Goal: Task Accomplishment & Management: Complete application form

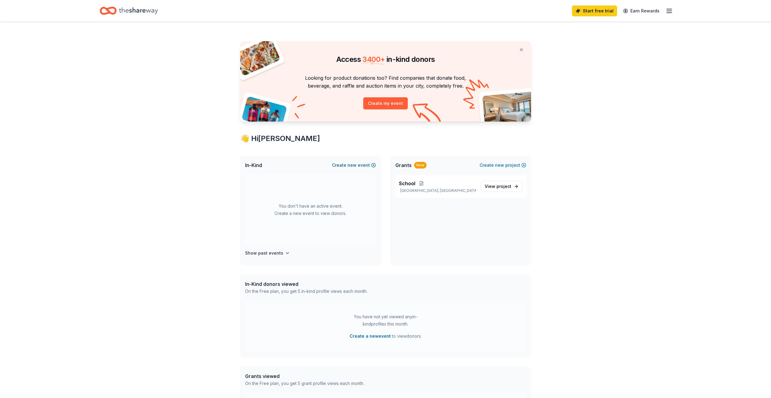
click at [358, 166] on button "Create new event" at bounding box center [354, 165] width 44 height 7
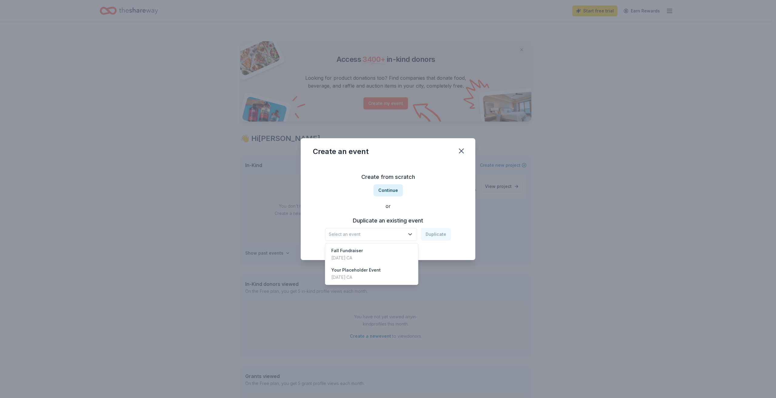
click at [409, 231] on icon "button" at bounding box center [410, 234] width 6 height 6
click at [393, 218] on div "Duplicate an existing event Select an event Duplicate" at bounding box center [388, 228] width 150 height 25
click at [355, 232] on span "Select an event" at bounding box center [367, 234] width 76 height 7
click at [463, 151] on div "Create an event Create from scratch Continue or Duplicate an existing event Sel…" at bounding box center [388, 199] width 175 height 122
click at [462, 155] on button "button" at bounding box center [461, 150] width 13 height 13
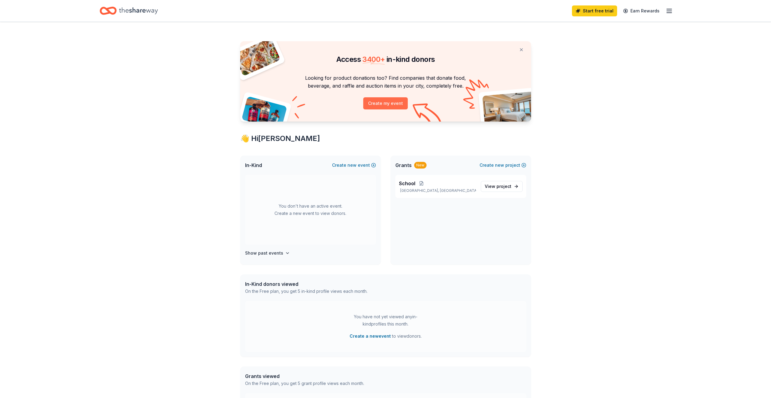
click at [389, 104] on button "Create my event" at bounding box center [385, 103] width 45 height 12
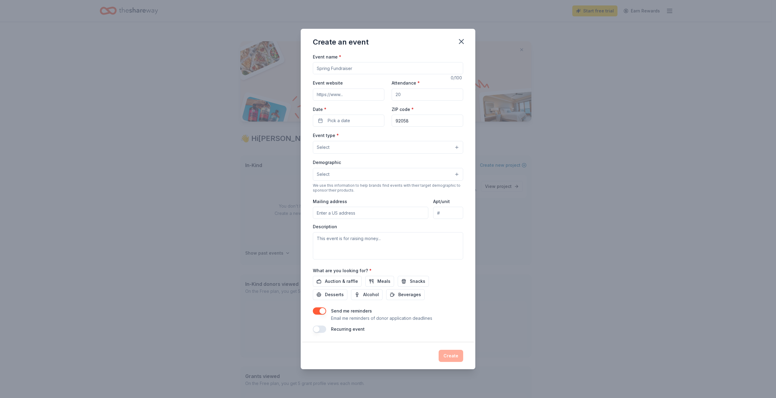
click at [342, 67] on input "Event name *" at bounding box center [388, 68] width 150 height 12
drag, startPoint x: 362, startPoint y: 67, endPoint x: 303, endPoint y: 61, distance: 59.7
click at [306, 62] on div "Event name * 0 /100 Event website Attendance * Date * Pick a date ZIP code * 92…" at bounding box center [388, 198] width 175 height 290
type input "Back to School Night"
drag, startPoint x: 417, startPoint y: 95, endPoint x: 381, endPoint y: 90, distance: 36.4
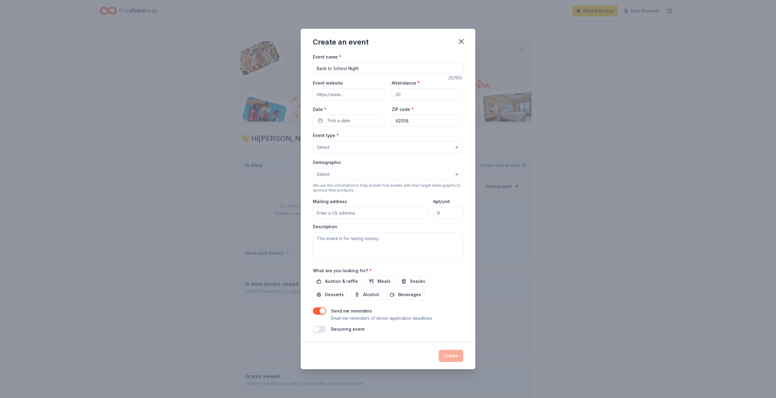
click at [381, 90] on div "Event website Attendance * Date * Pick a date ZIP code * 92058" at bounding box center [388, 103] width 150 height 48
type input "460"
click at [350, 123] on button "Pick a date" at bounding box center [349, 121] width 72 height 12
click at [379, 138] on button "Go to next month" at bounding box center [381, 136] width 8 height 8
click at [347, 214] on button "1" at bounding box center [348, 212] width 11 height 11
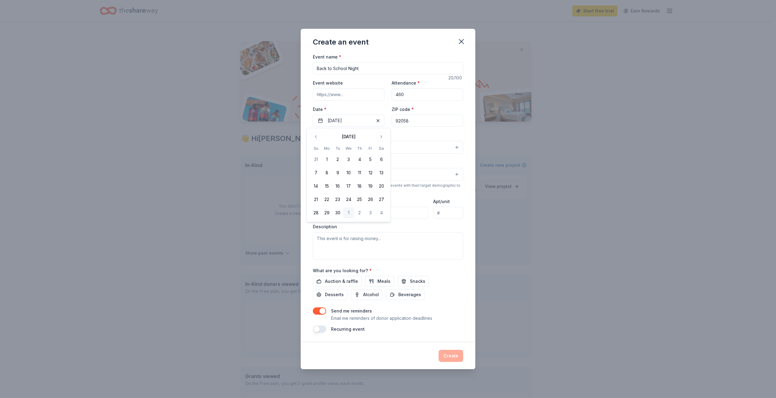
click at [527, 167] on div "Create an event Event name * Back to School Night 20 /100 Event website Attenda…" at bounding box center [388, 199] width 776 height 398
click at [359, 147] on button "Select" at bounding box center [388, 147] width 150 height 13
click at [346, 162] on span "Fundraiser" at bounding box center [388, 163] width 140 height 8
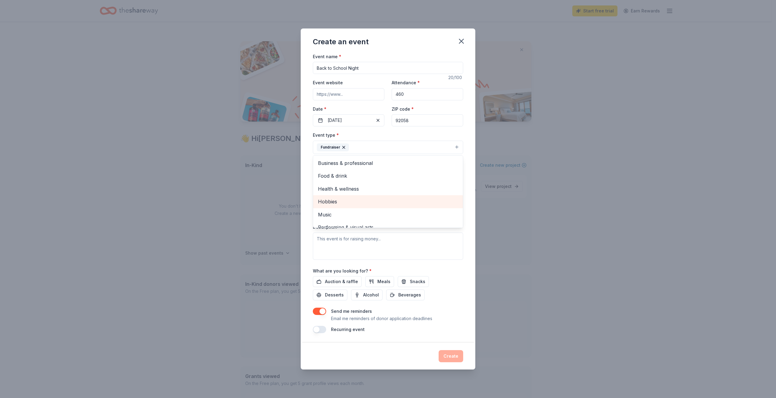
scroll to position [7, 0]
click at [424, 267] on div "Event name * Back to School Night 20 /100 Event website Attendance * 460 Date *…" at bounding box center [388, 193] width 150 height 281
click at [369, 171] on button "Select" at bounding box center [388, 174] width 150 height 13
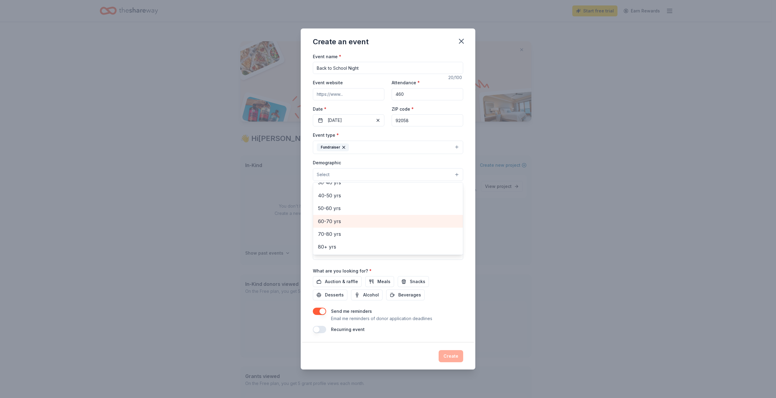
scroll to position [0, 0]
click at [345, 192] on span "All genders" at bounding box center [388, 190] width 140 height 8
click at [363, 175] on button "All genders" at bounding box center [388, 174] width 150 height 13
click at [392, 174] on button "All genders" at bounding box center [388, 174] width 150 height 13
click at [342, 221] on div "All ages" at bounding box center [388, 215] width 150 height 13
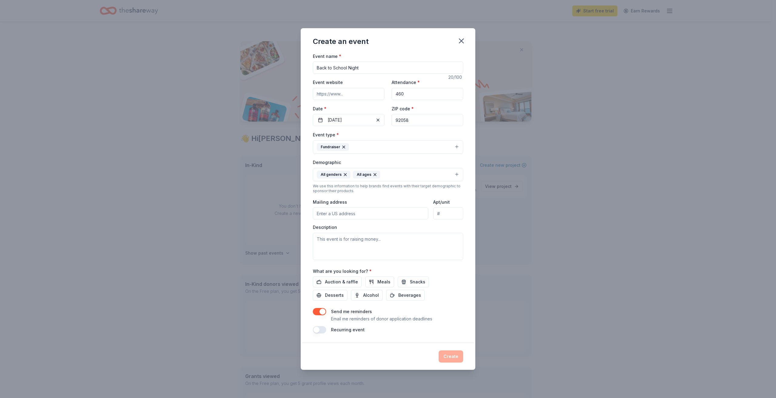
click at [374, 174] on icon "button" at bounding box center [374, 174] width 5 height 5
click at [373, 173] on button "All genders" at bounding box center [388, 174] width 150 height 13
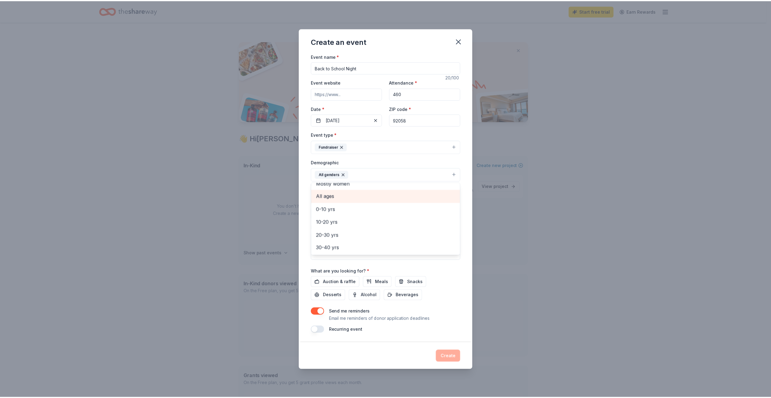
scroll to position [30, 0]
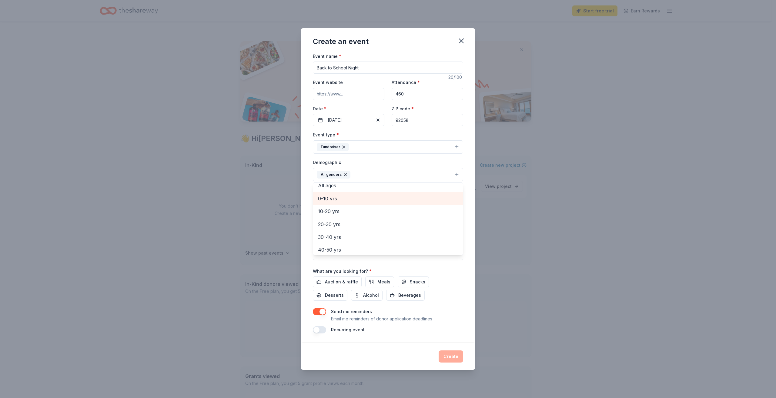
click at [342, 201] on span "0-10 yrs" at bounding box center [388, 199] width 140 height 8
click at [393, 173] on button "All genders 0-10 yrs" at bounding box center [388, 174] width 150 height 13
click at [390, 175] on button "All genders 0-10 yrs" at bounding box center [388, 174] width 150 height 13
click at [337, 229] on span "10-20 yrs" at bounding box center [388, 229] width 140 height 8
click at [423, 175] on button "All genders 0-10 yrs 10-20 yrs" at bounding box center [388, 174] width 150 height 13
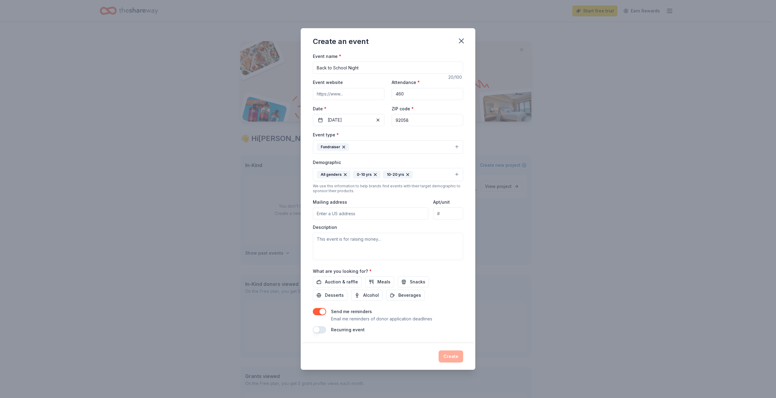
click at [429, 174] on button "All genders 0-10 yrs 10-20 yrs" at bounding box center [388, 174] width 150 height 13
click at [341, 212] on span "All ages" at bounding box center [388, 216] width 140 height 8
click at [374, 174] on icon "button" at bounding box center [375, 174] width 5 height 5
click at [405, 175] on icon "button" at bounding box center [407, 174] width 5 height 5
click at [491, 227] on div "Create an event Event name * Back to School Night 20 /100 Event website Attenda…" at bounding box center [388, 199] width 776 height 398
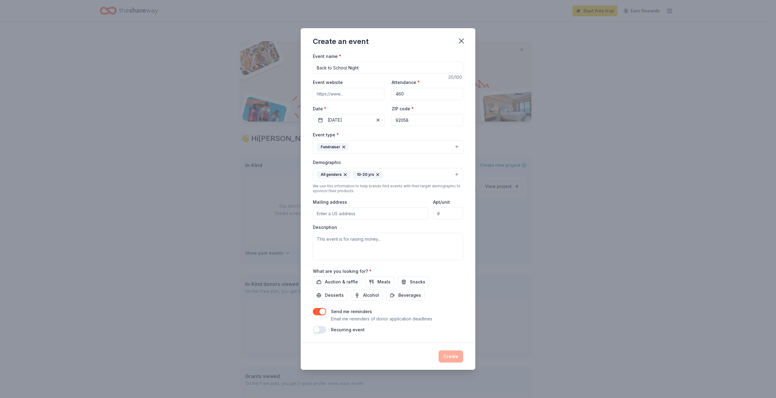
click at [357, 214] on input "Mailing address" at bounding box center [370, 213] width 115 height 12
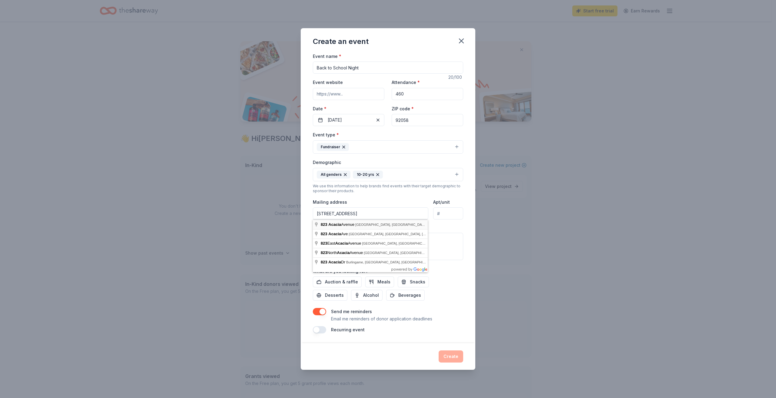
type input "823 Acacia Avenue, Oceanside, CA, 92058"
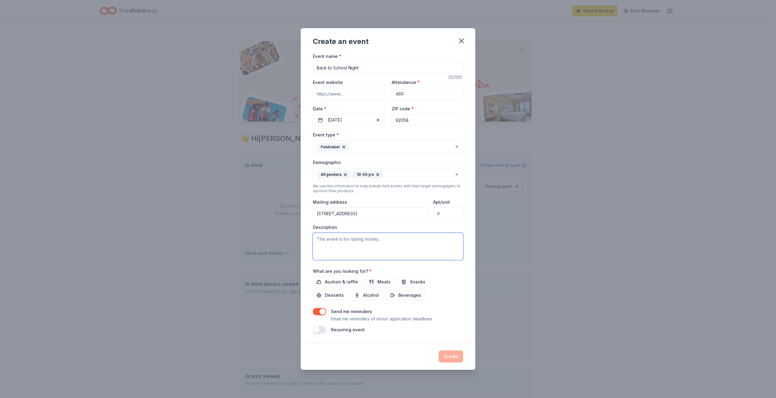
click at [339, 245] on textarea at bounding box center [388, 246] width 150 height 27
type textarea "This Event is raising money for the school's ASB."
click at [381, 279] on span "Meals" at bounding box center [383, 281] width 13 height 7
click at [417, 282] on span "Snacks" at bounding box center [417, 281] width 15 height 7
click at [398, 298] on span "Beverages" at bounding box center [409, 295] width 23 height 7
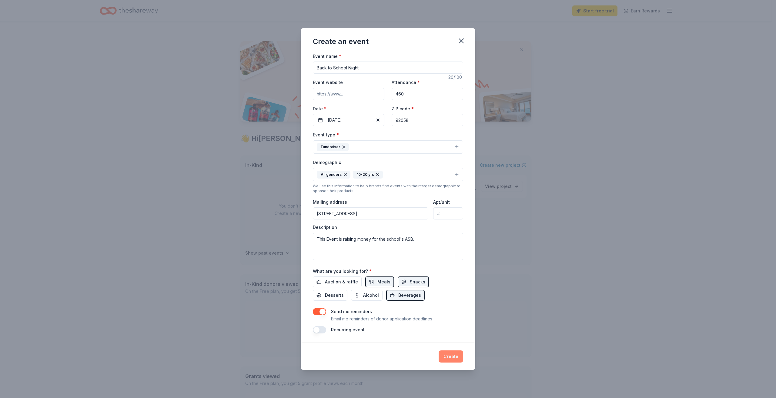
click at [449, 356] on button "Create" at bounding box center [451, 356] width 25 height 12
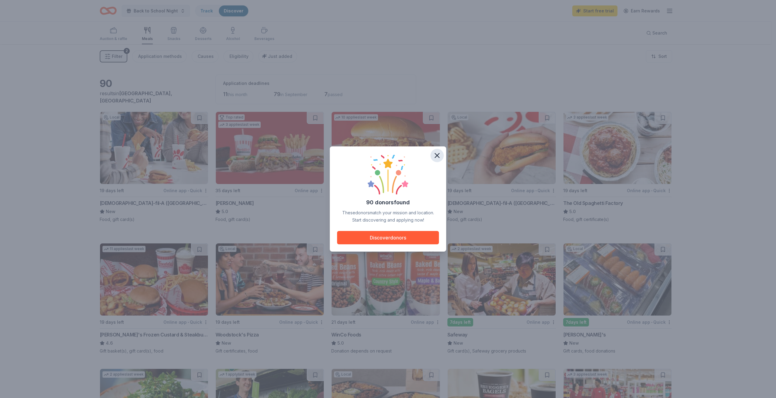
click at [437, 155] on icon "button" at bounding box center [437, 155] width 8 height 8
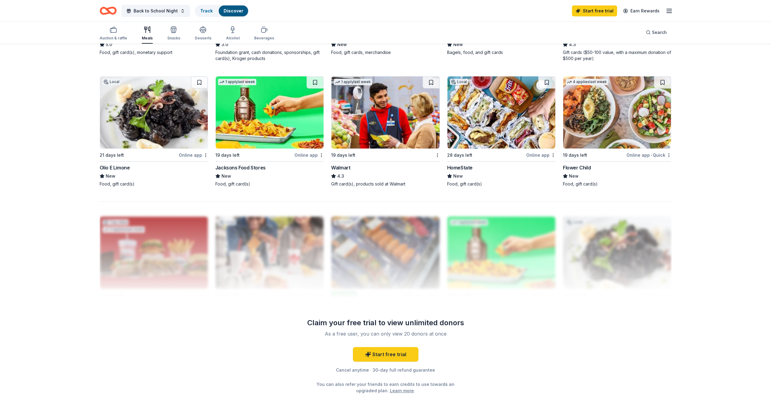
scroll to position [471, 0]
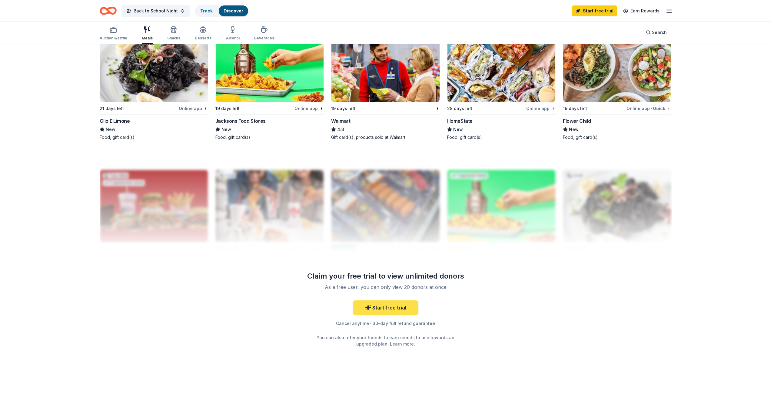
click at [390, 308] on link "Start free trial" at bounding box center [385, 307] width 65 height 15
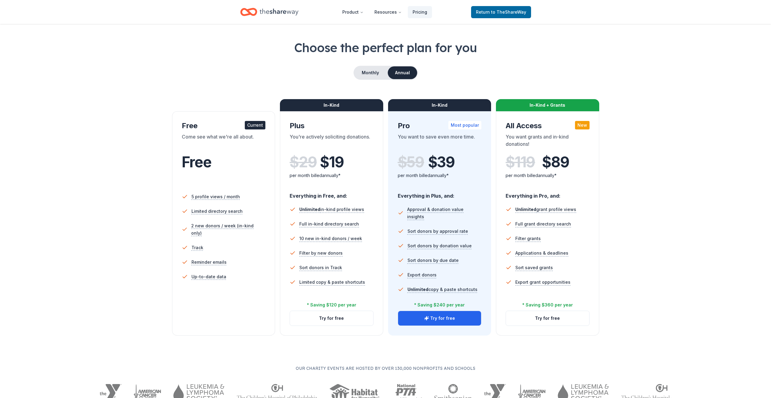
scroll to position [212, 0]
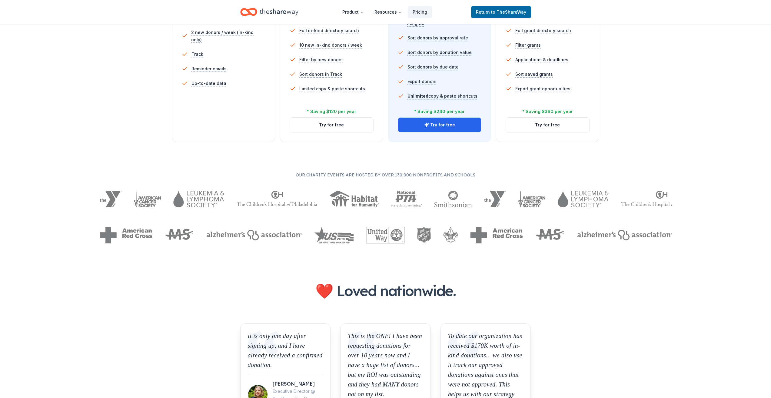
click at [206, 84] on ul "5 profile views / month Limited directory search 2 new donors / week (in-kind o…" at bounding box center [224, 45] width 84 height 102
click at [221, 149] on div "Choose the perfect plan for you Monthly Annual Free Current Come see what we're…" at bounding box center [385, 45] width 621 height 398
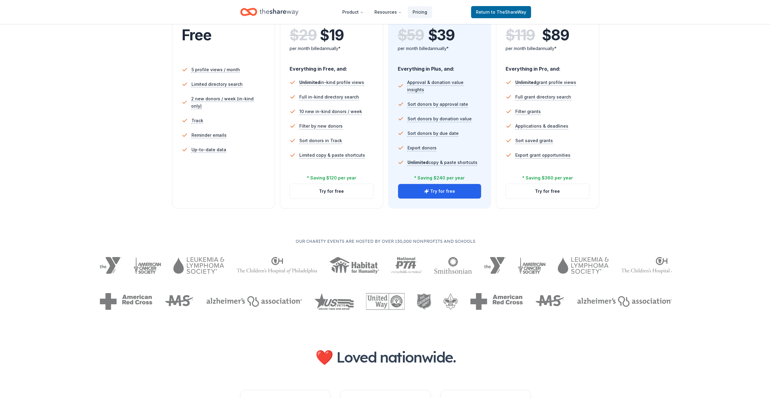
scroll to position [61, 0]
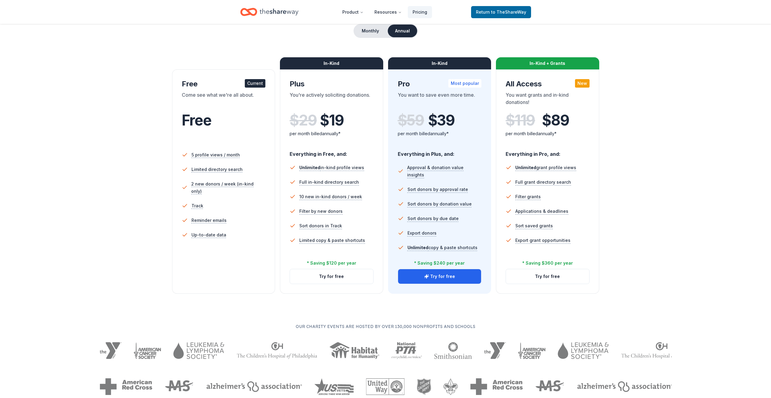
click at [209, 137] on div "Free" at bounding box center [224, 128] width 84 height 33
drag, startPoint x: 211, startPoint y: 96, endPoint x: 215, endPoint y: 88, distance: 9.5
click at [211, 95] on div "Come see what we're all about." at bounding box center [224, 99] width 84 height 17
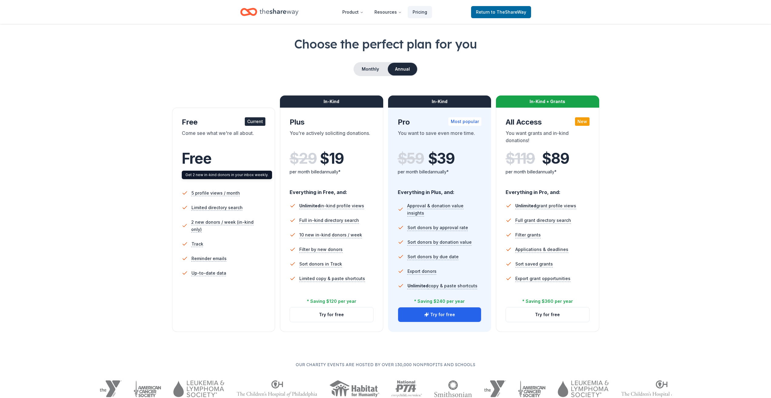
scroll to position [0, 0]
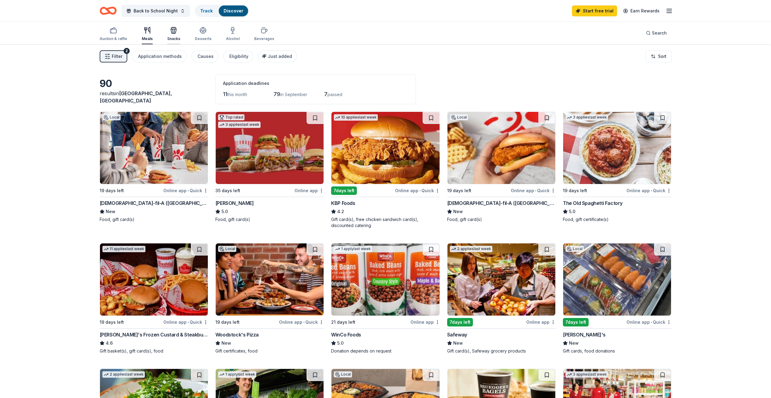
click at [170, 34] on div "Snacks" at bounding box center [173, 34] width 13 height 15
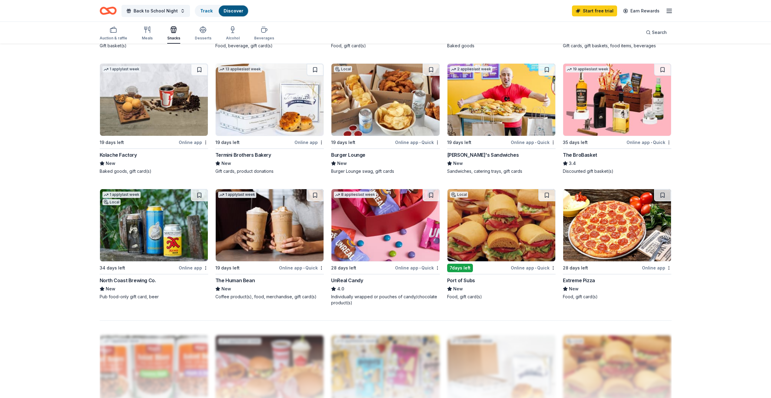
scroll to position [394, 0]
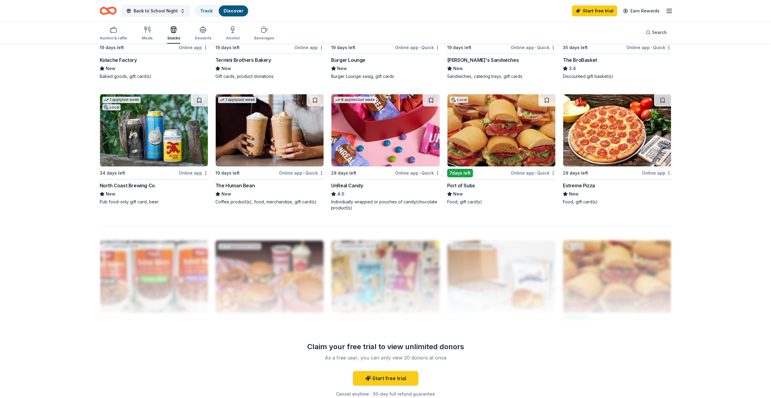
click at [410, 156] on img at bounding box center [386, 130] width 108 height 72
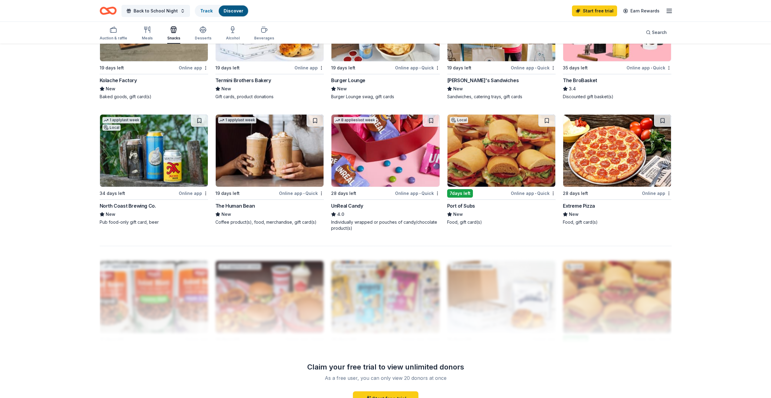
scroll to position [222, 0]
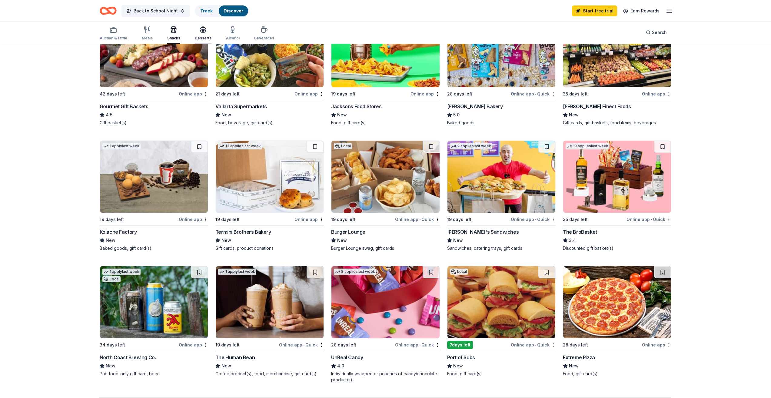
click at [196, 33] on div "button" at bounding box center [203, 29] width 17 height 7
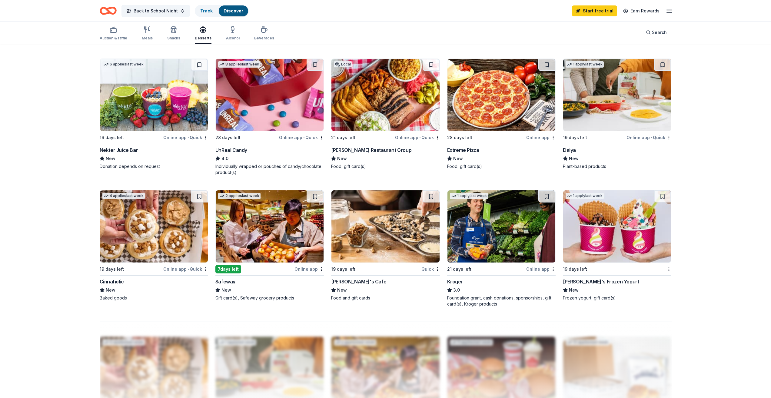
scroll to position [273, 0]
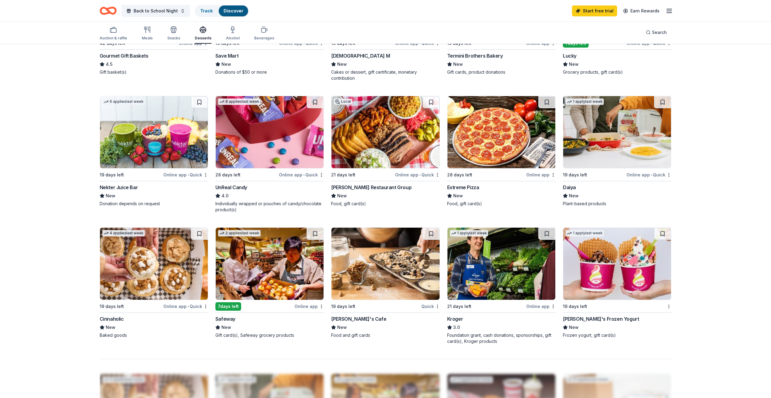
click at [188, 173] on div "Online app • Quick" at bounding box center [185, 175] width 45 height 8
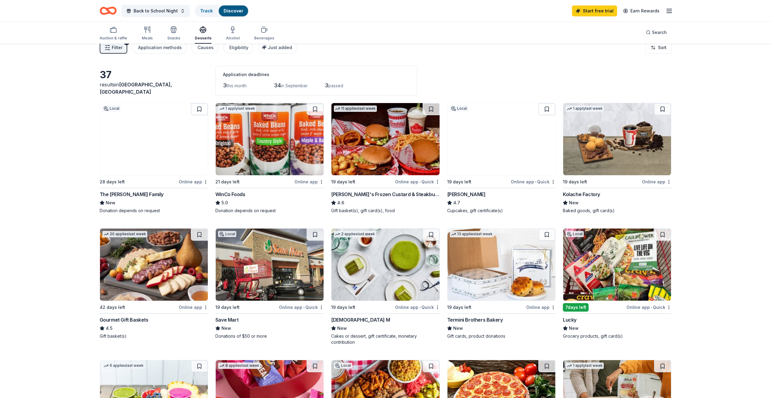
scroll to position [0, 0]
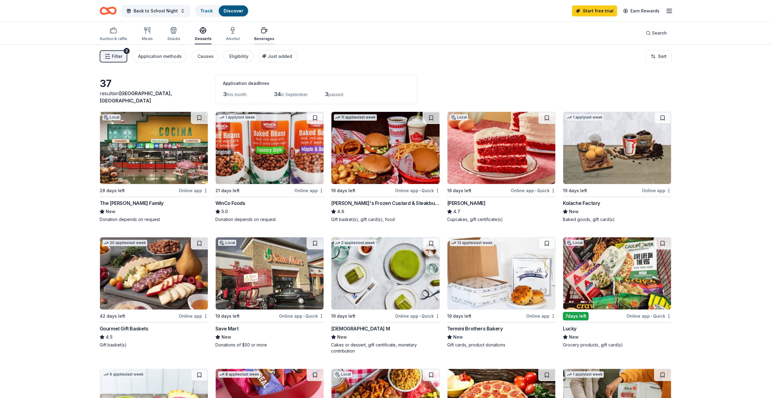
click at [268, 29] on div "button" at bounding box center [264, 30] width 20 height 7
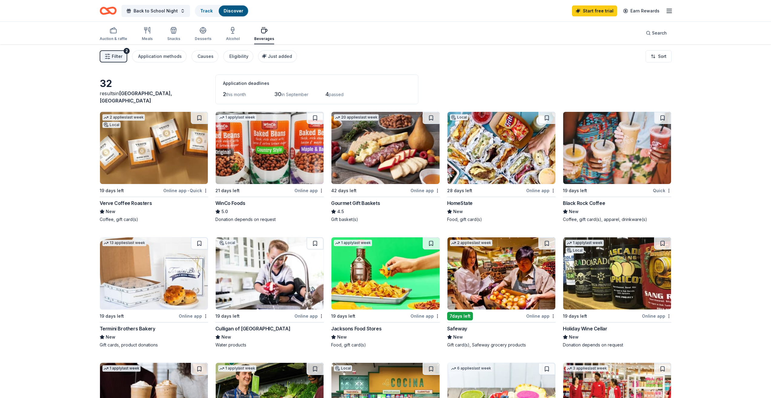
click at [590, 163] on img at bounding box center [617, 148] width 108 height 72
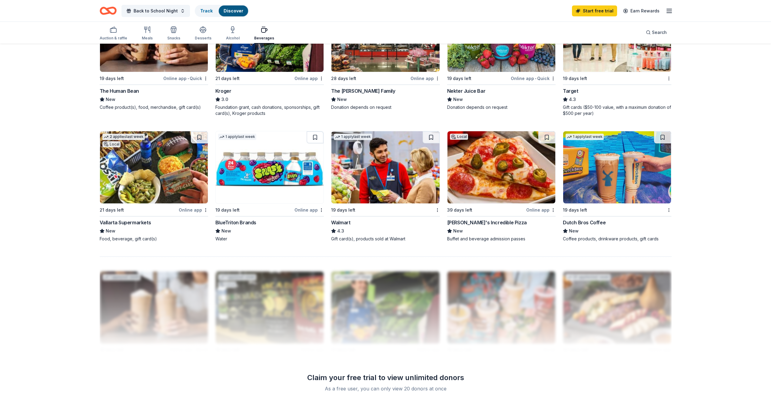
scroll to position [364, 0]
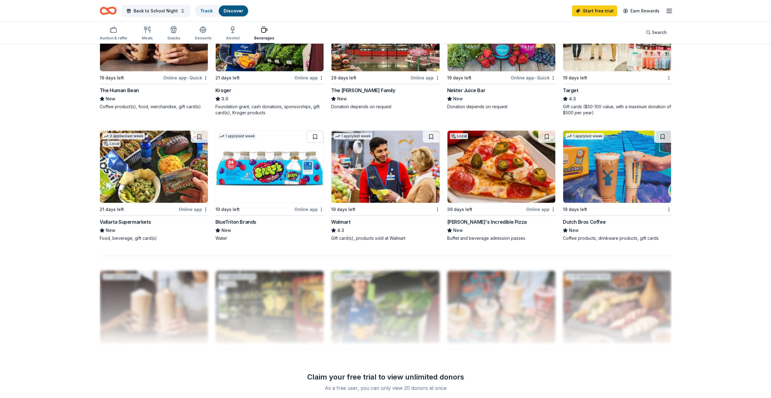
click at [587, 199] on img at bounding box center [617, 167] width 108 height 72
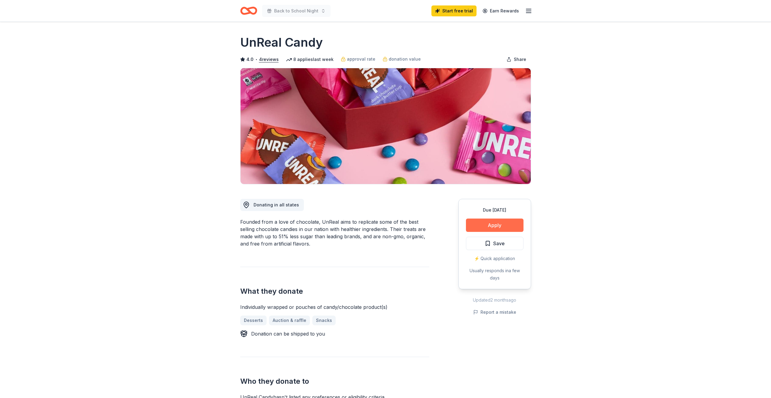
click at [485, 226] on button "Apply" at bounding box center [495, 225] width 58 height 13
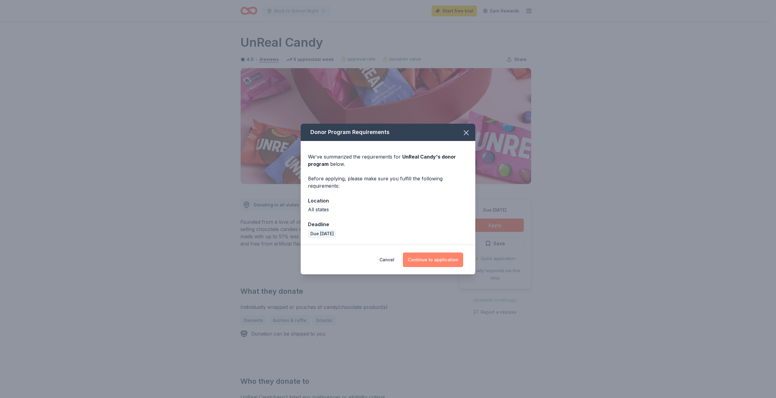
click at [434, 259] on button "Continue to application" at bounding box center [433, 259] width 60 height 15
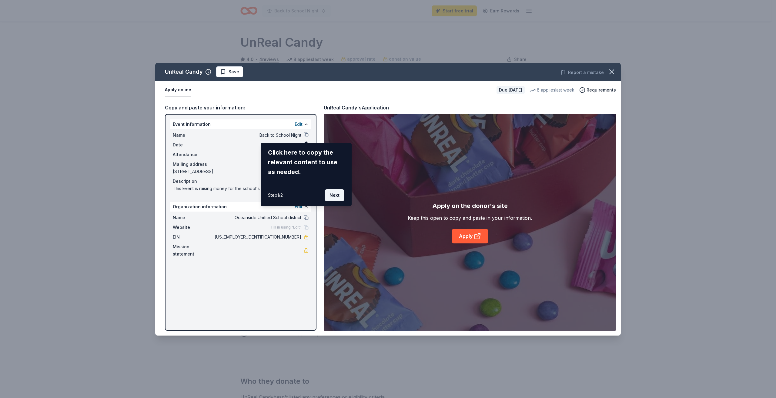
click at [340, 195] on button "Next" at bounding box center [335, 195] width 20 height 12
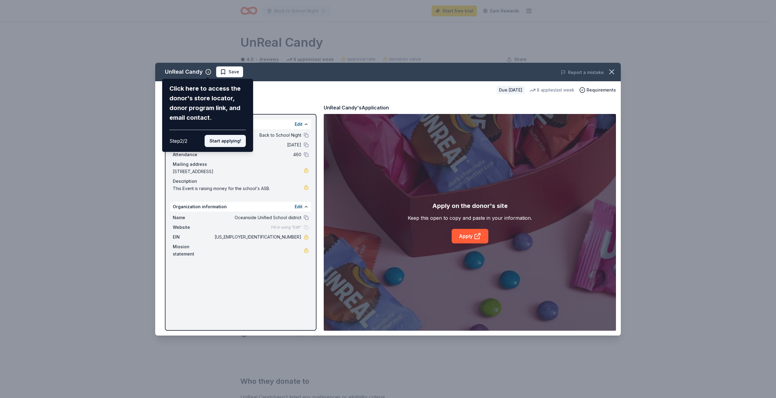
click at [224, 142] on button "Start applying!" at bounding box center [225, 141] width 41 height 12
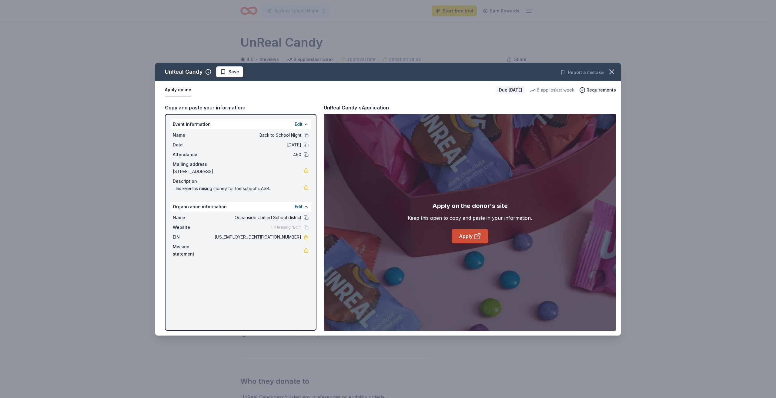
click at [474, 234] on icon at bounding box center [477, 235] width 7 height 7
click at [608, 69] on icon "button" at bounding box center [611, 72] width 8 height 8
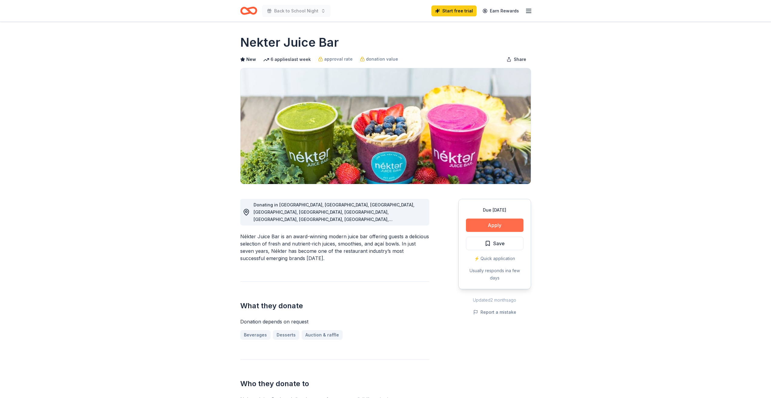
click at [492, 227] on button "Apply" at bounding box center [495, 225] width 58 height 13
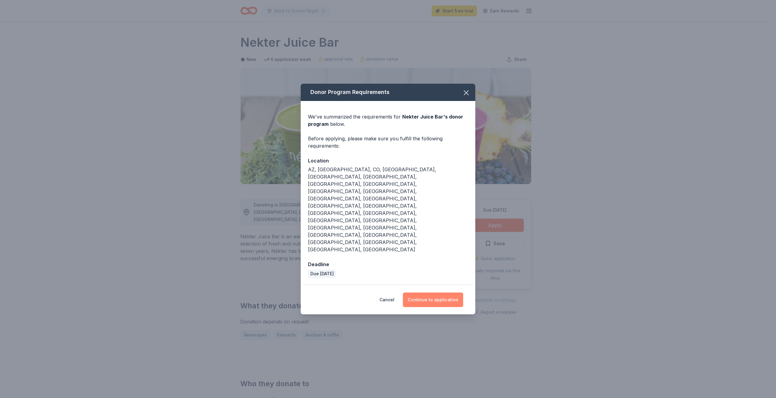
click at [435, 292] on button "Continue to application" at bounding box center [433, 299] width 60 height 15
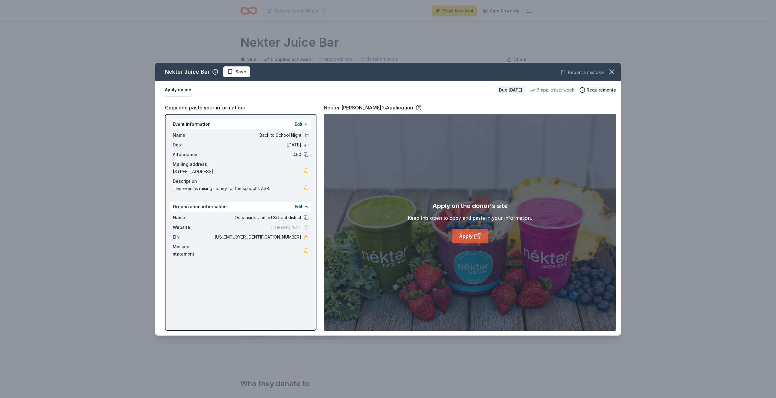
click at [473, 238] on link "Apply" at bounding box center [470, 236] width 37 height 15
click at [144, 68] on div "Nekter Juice Bar Save Report a mistake Apply online Due in 19 days 6 applies la…" at bounding box center [388, 199] width 776 height 398
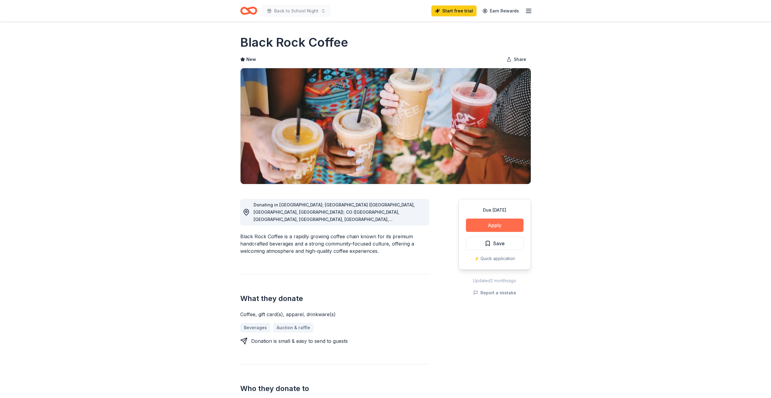
click at [487, 228] on button "Apply" at bounding box center [495, 225] width 58 height 13
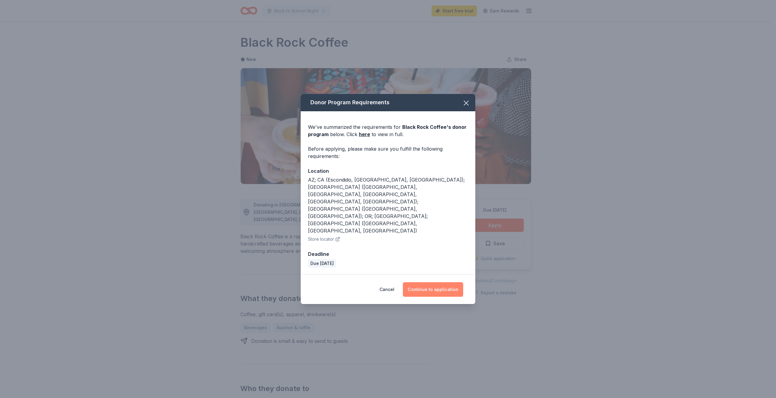
click at [427, 282] on button "Continue to application" at bounding box center [433, 289] width 60 height 15
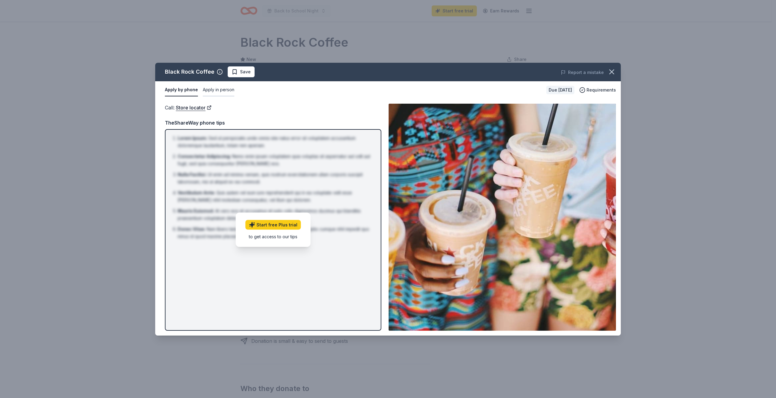
click at [212, 90] on button "Apply in person" at bounding box center [219, 90] width 32 height 13
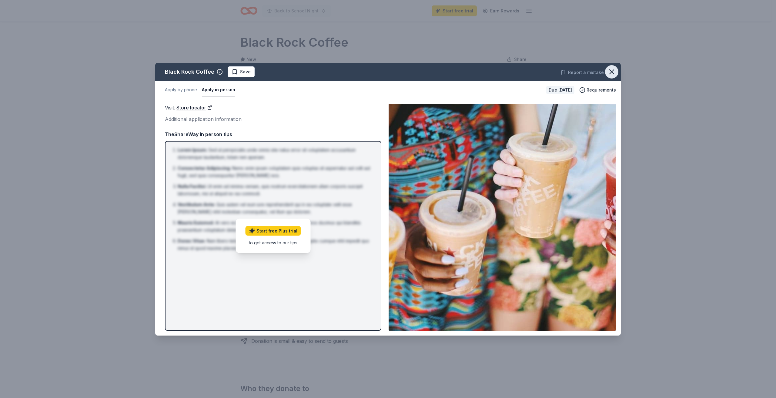
click at [607, 68] on icon "button" at bounding box center [611, 72] width 8 height 8
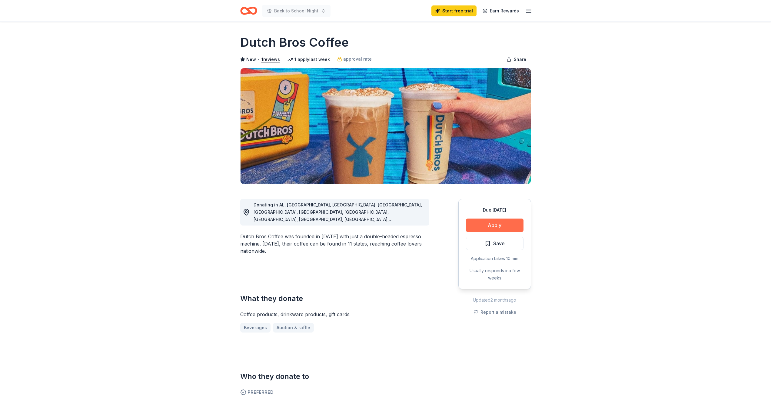
click at [501, 228] on button "Apply" at bounding box center [495, 225] width 58 height 13
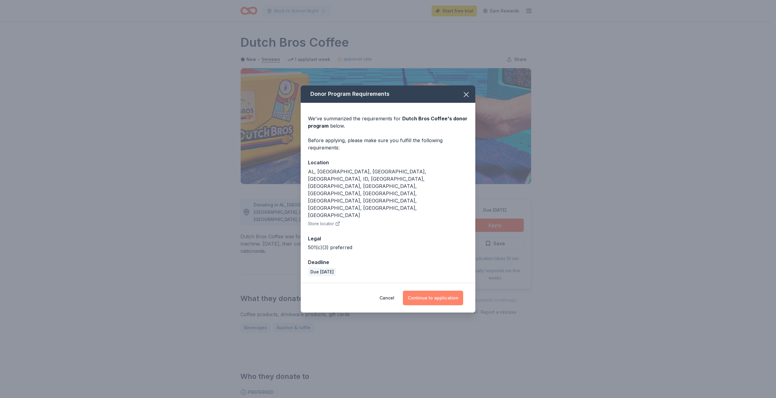
click at [438, 291] on button "Continue to application" at bounding box center [433, 298] width 60 height 15
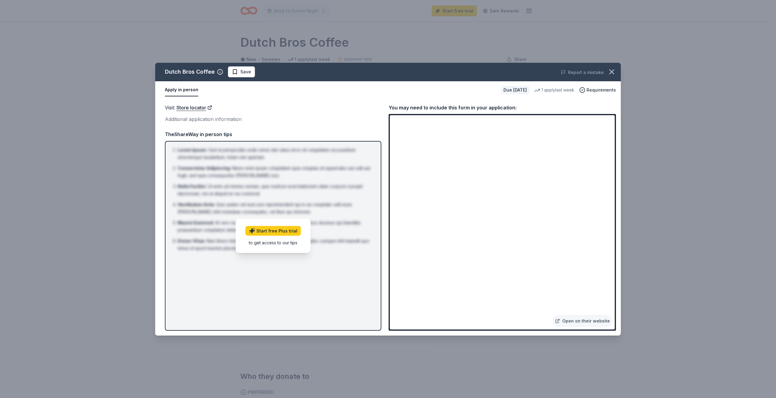
click at [318, 17] on div "Dutch Bros Coffee Save Report a mistake Apply in person Due [DATE] 1 apply last…" at bounding box center [388, 199] width 776 height 398
